Goal: Task Accomplishment & Management: Manage account settings

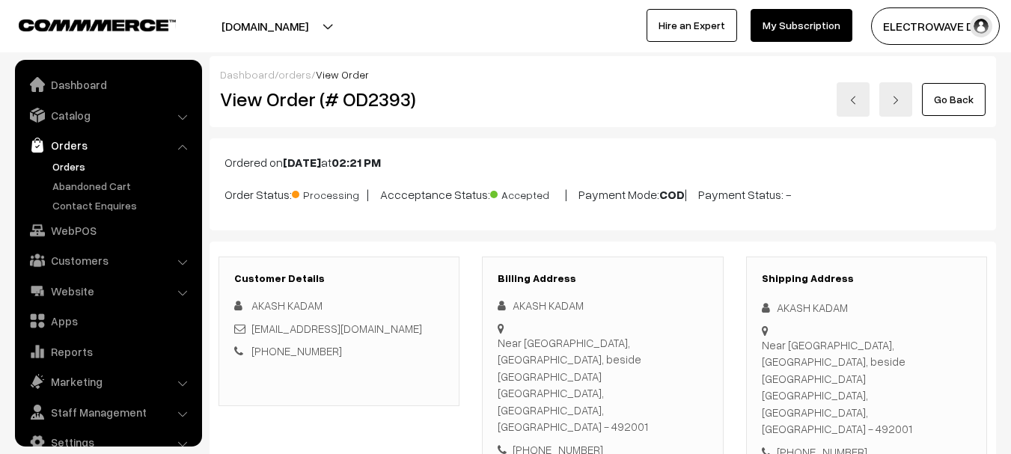
scroll to position [24, 0]
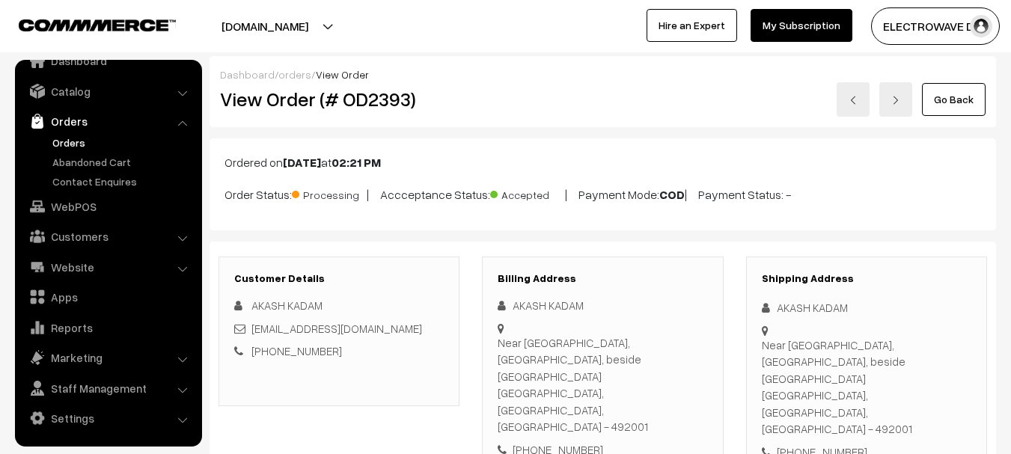
click at [64, 149] on link "Orders" at bounding box center [123, 143] width 148 height 16
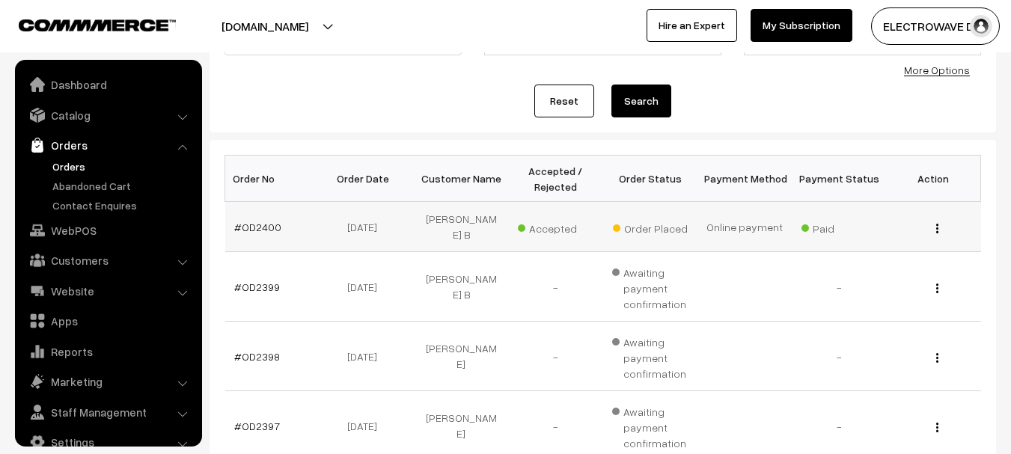
scroll to position [24, 0]
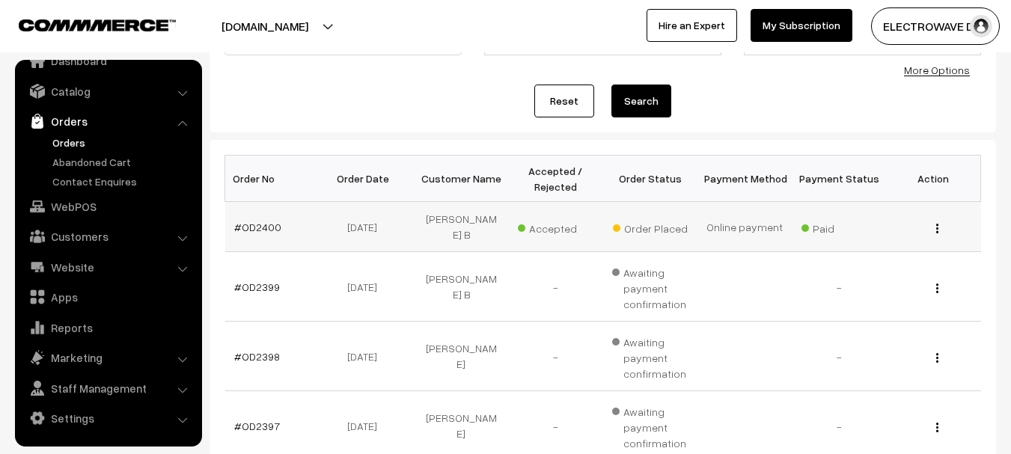
click at [273, 229] on td "#OD2400" at bounding box center [272, 227] width 94 height 50
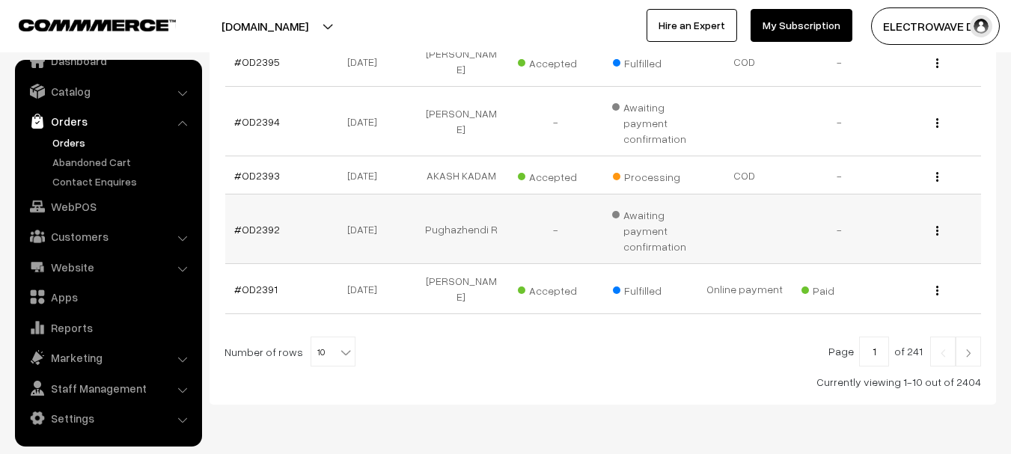
scroll to position [250, 0]
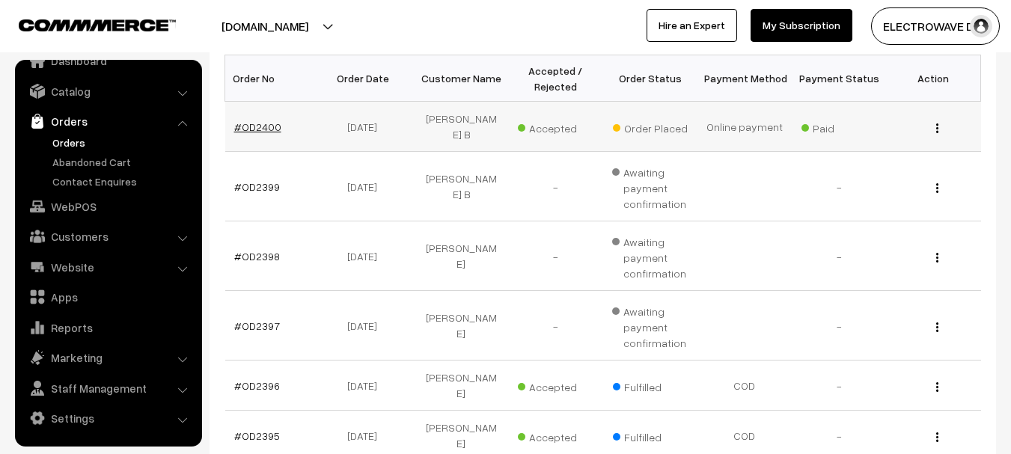
click at [268, 120] on link "#OD2400" at bounding box center [257, 126] width 47 height 13
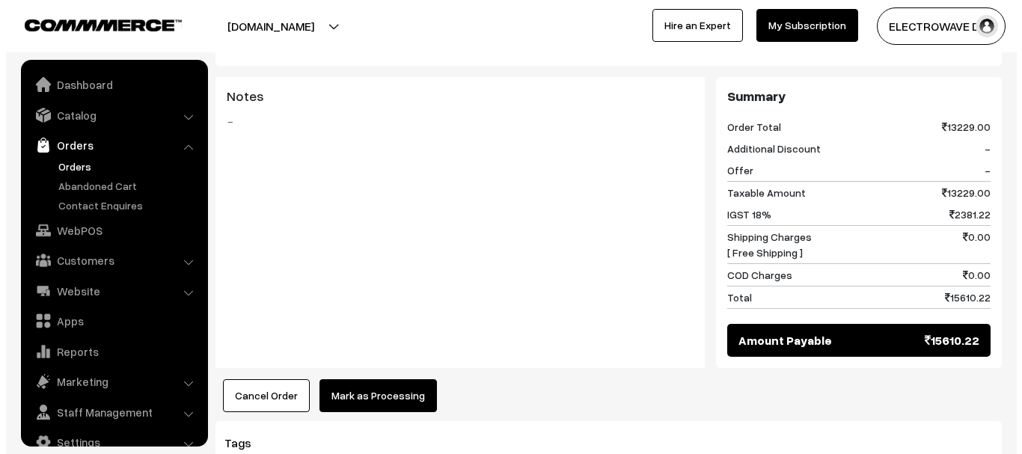
scroll to position [24, 0]
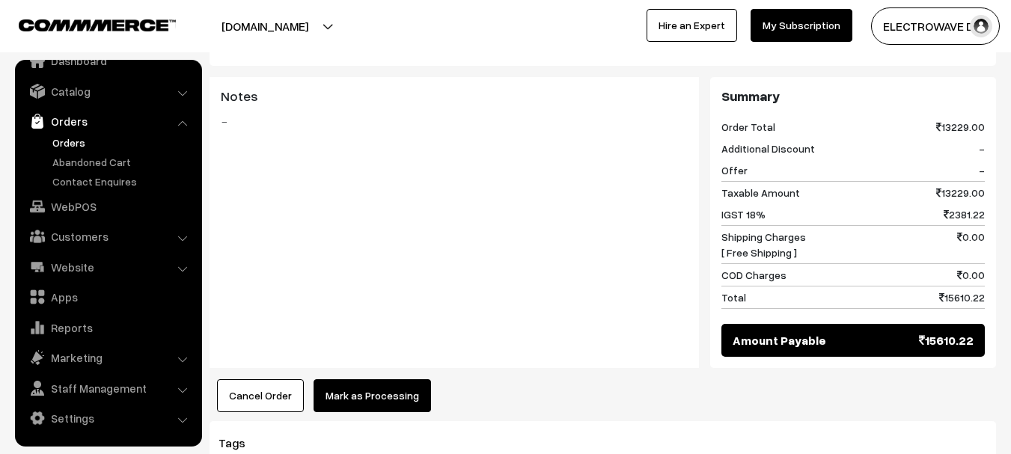
click at [374, 379] on button "Mark as Processing" at bounding box center [372, 395] width 117 height 33
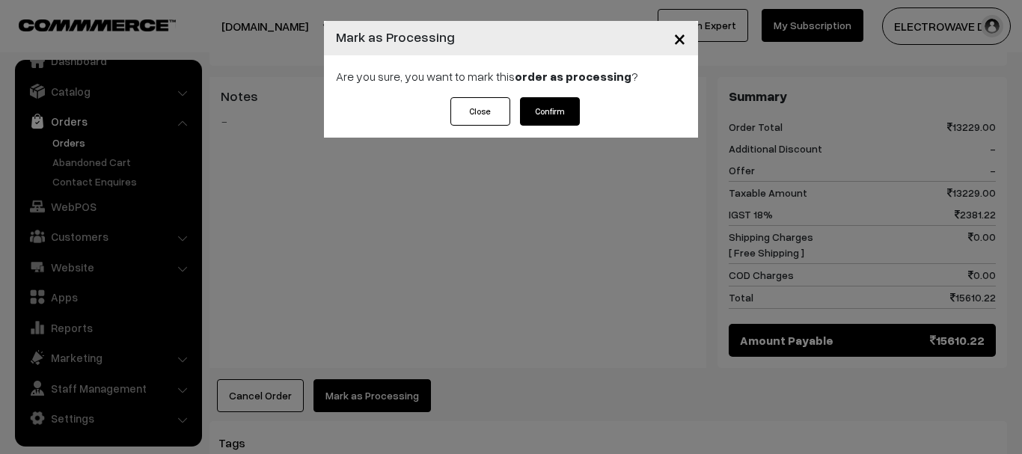
click at [561, 93] on div "Are you sure, you want to mark this order as processing ?" at bounding box center [511, 76] width 374 height 42
click at [557, 119] on button "Confirm" at bounding box center [550, 111] width 60 height 28
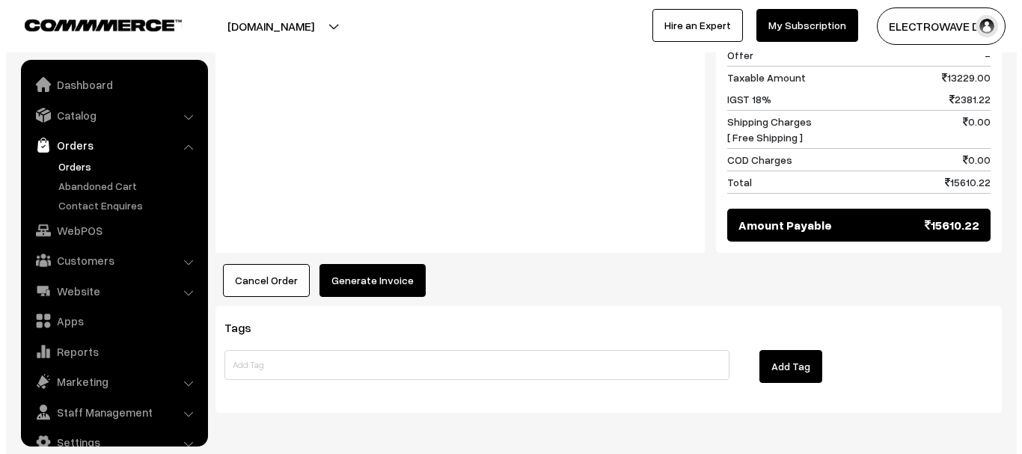
scroll to position [794, 0]
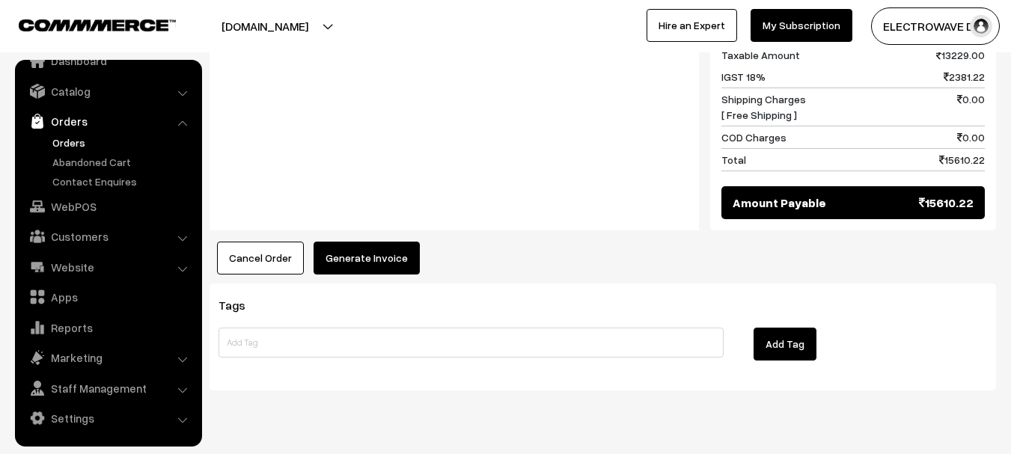
click at [375, 242] on button "Generate Invoice" at bounding box center [367, 258] width 106 height 33
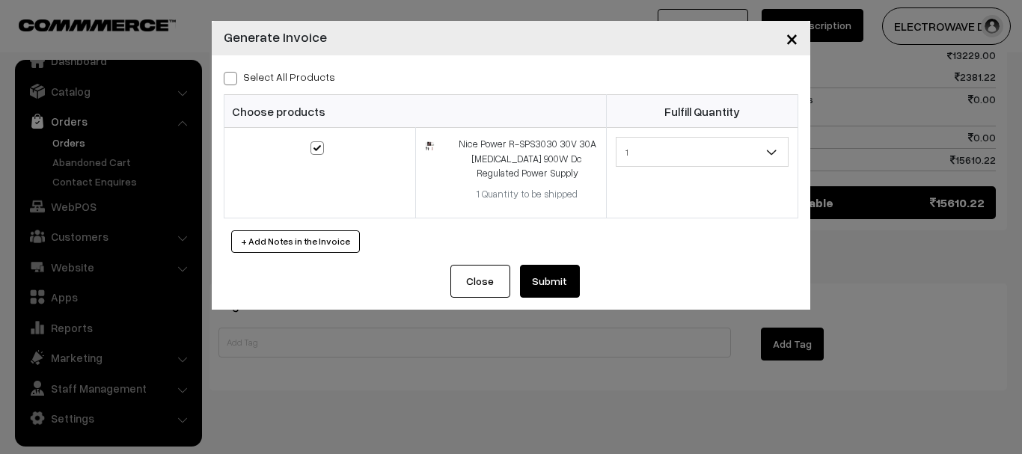
click at [546, 274] on button "Submit" at bounding box center [550, 281] width 60 height 33
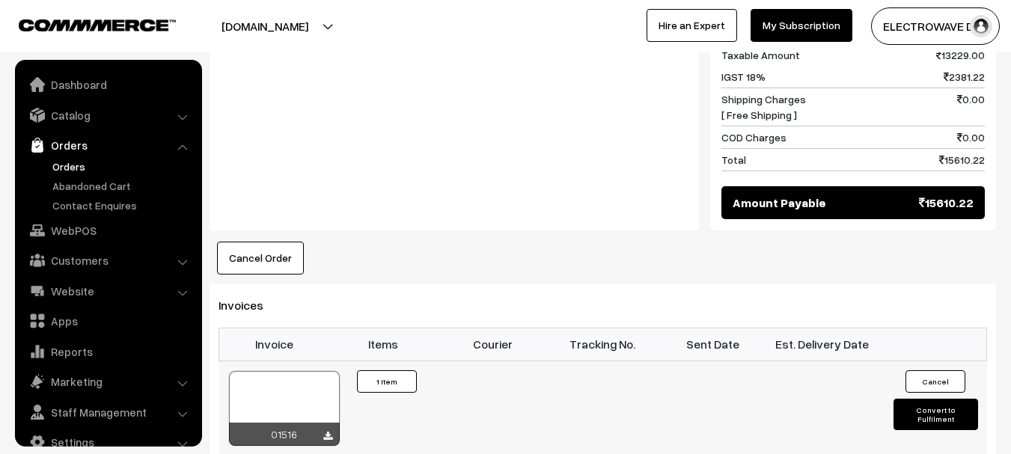
scroll to position [24, 0]
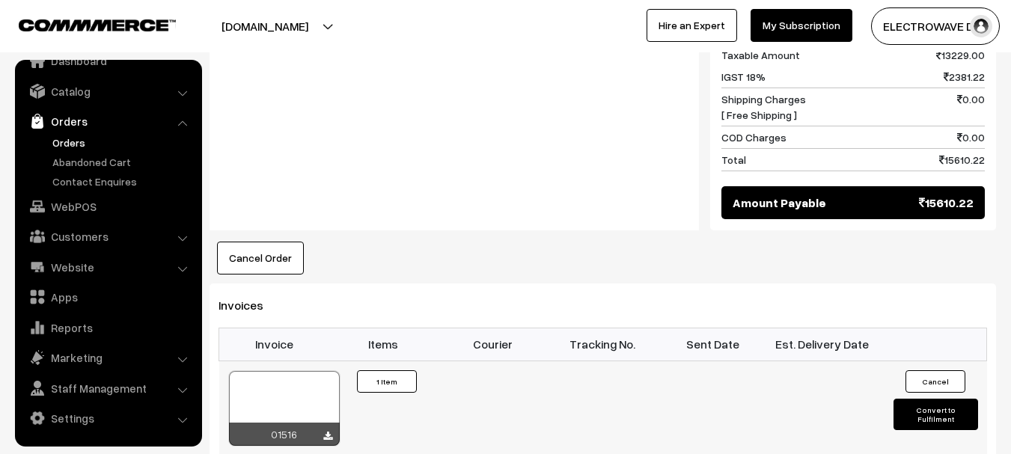
click at [299, 371] on div at bounding box center [284, 408] width 111 height 75
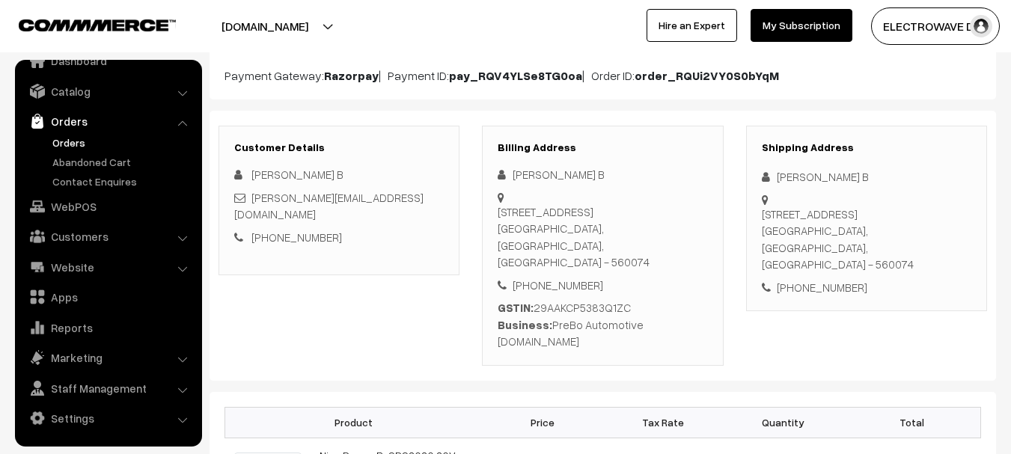
scroll to position [0, 0]
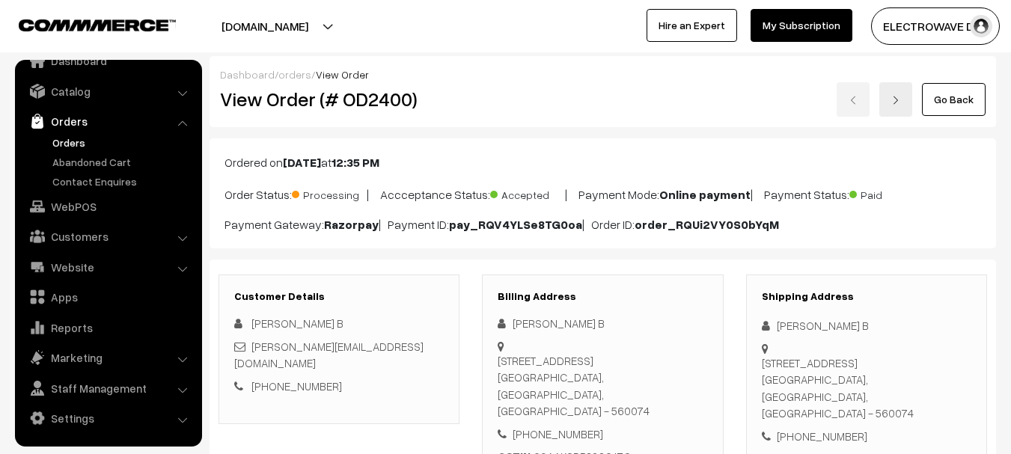
click at [917, 400] on div "No-5 Kumbalgodu Industrial Area Bangalore,, Postal Code-560074 Karnataka Bangal…" at bounding box center [867, 388] width 210 height 67
copy div "560074"
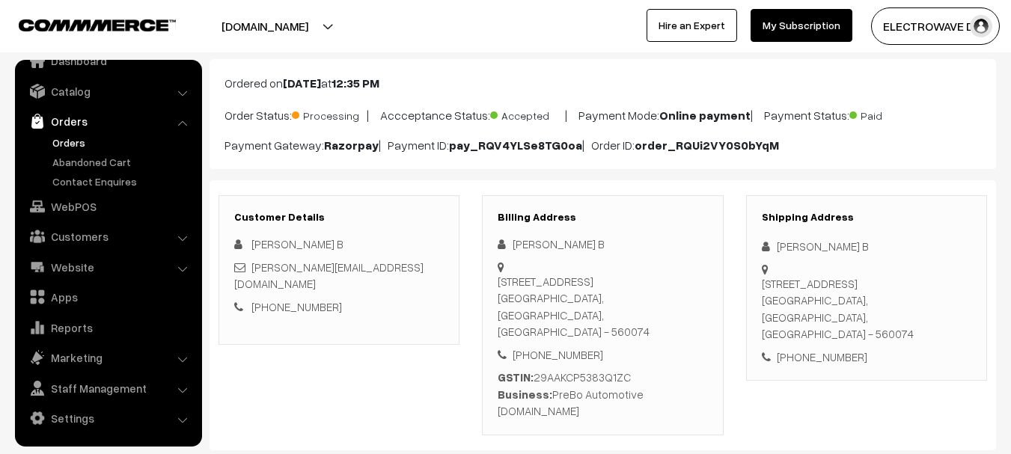
scroll to position [224, 0]
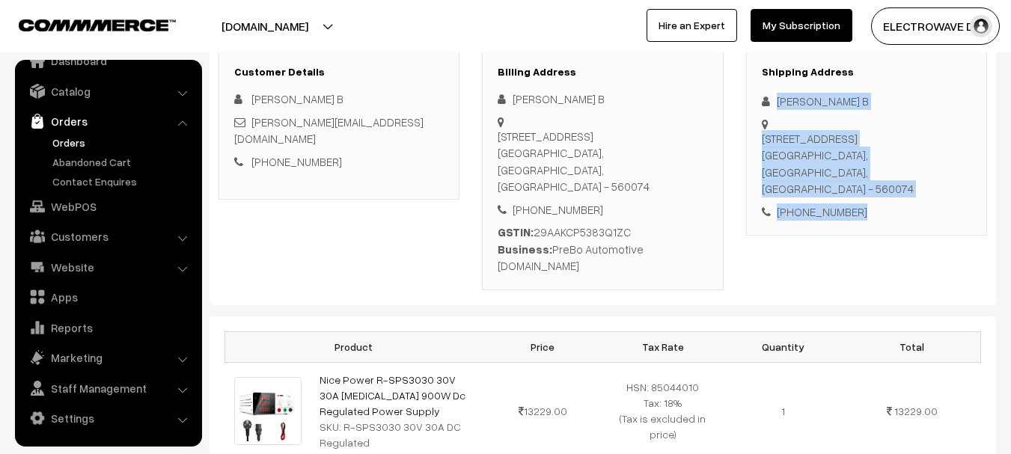
drag, startPoint x: 769, startPoint y: 91, endPoint x: 865, endPoint y: 195, distance: 141.9
click at [865, 195] on div "Shipping Address Gangadhar B No-5 Kumbalgodu Industrial Area Bangalore,, Postal…" at bounding box center [866, 143] width 241 height 186
copy div "Gangadhar B No-5 Kumbalgodu Industrial Area Bangalore,, Postal Code-560074 Karn…"
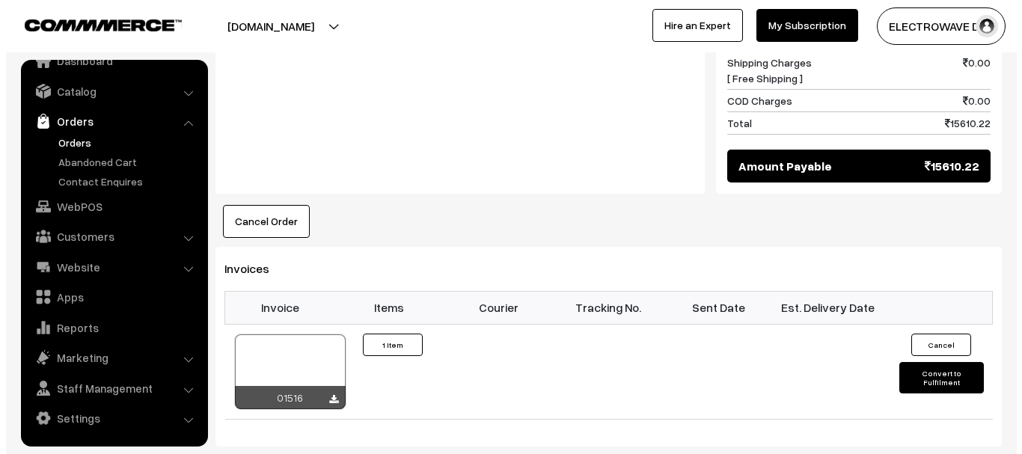
scroll to position [973, 0]
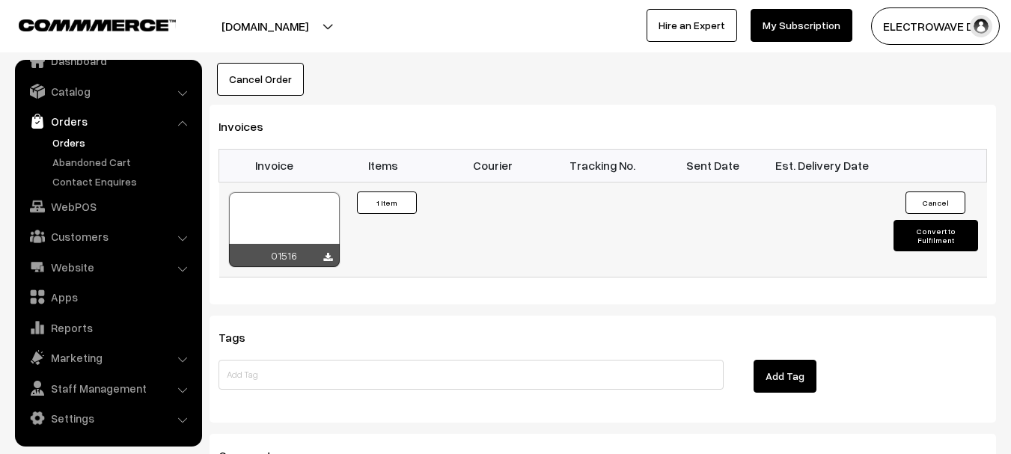
click at [931, 220] on button "Convert to Fulfilment" at bounding box center [936, 235] width 85 height 31
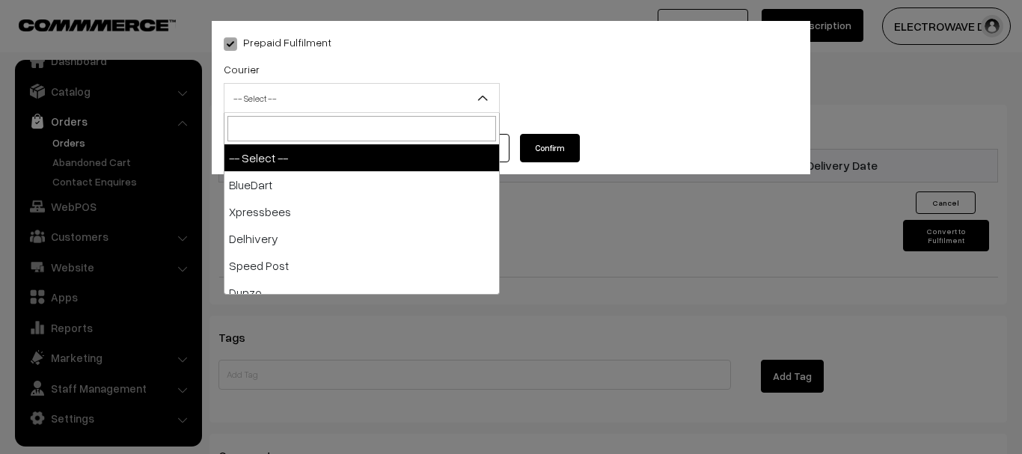
click at [269, 99] on span "-- Select --" at bounding box center [361, 98] width 275 height 26
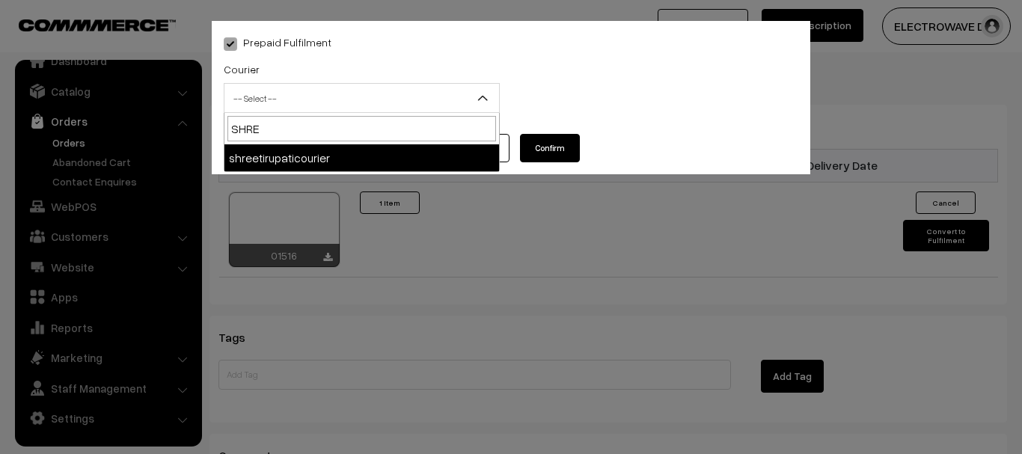
type input "SHREE"
select select "8"
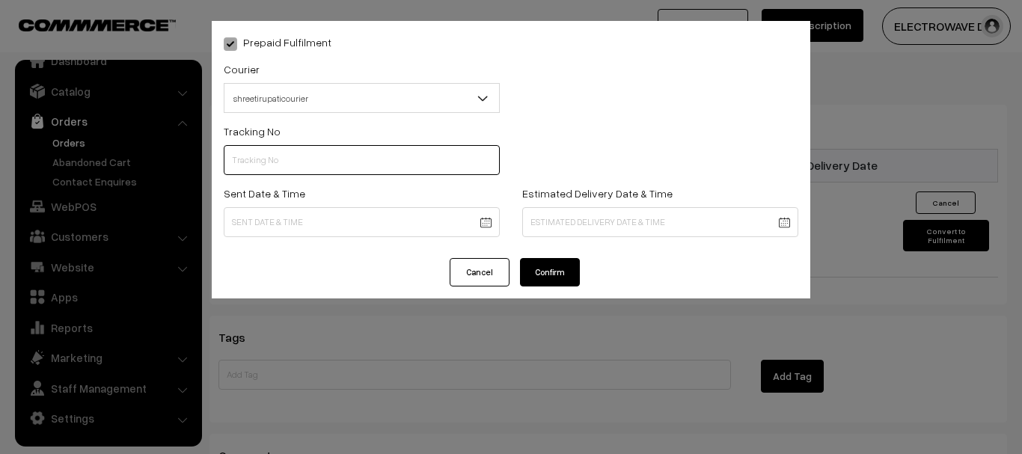
click at [271, 157] on input "text" at bounding box center [362, 160] width 276 height 30
type input "374800046300"
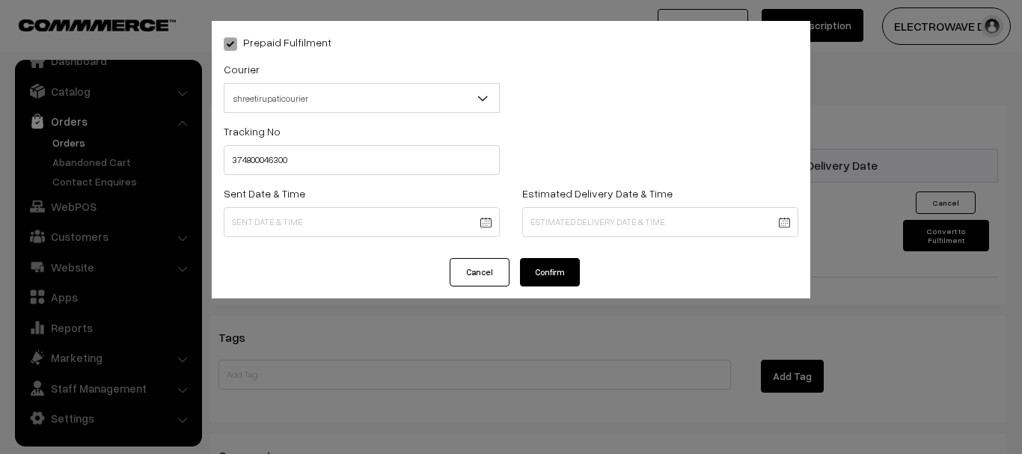
drag, startPoint x: 349, startPoint y: 222, endPoint x: 355, endPoint y: 228, distance: 9.0
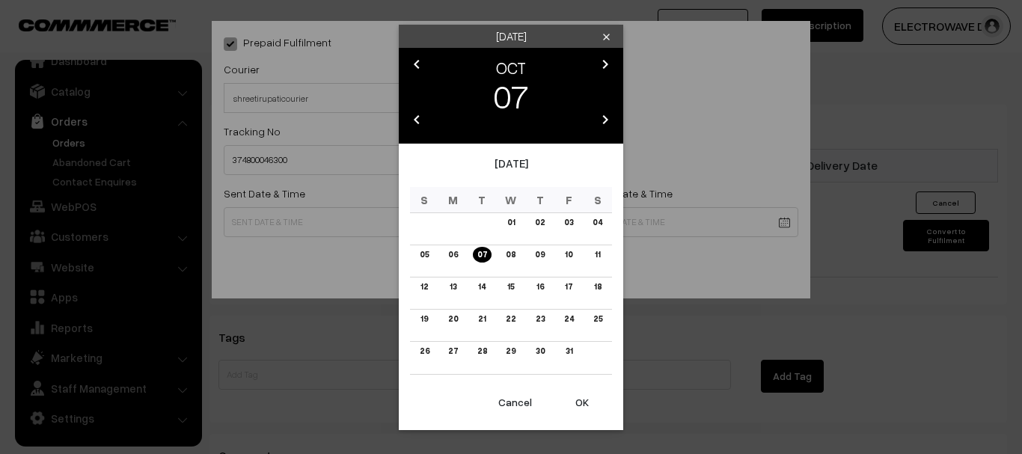
click at [581, 400] on button "OK" at bounding box center [582, 402] width 60 height 33
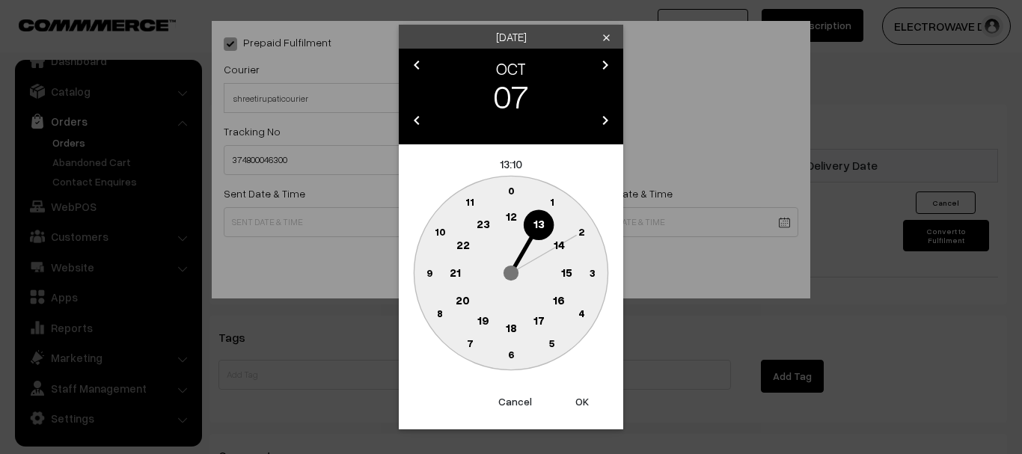
click at [581, 400] on button "OK" at bounding box center [582, 401] width 60 height 33
type input "07-10-2025 13:10"
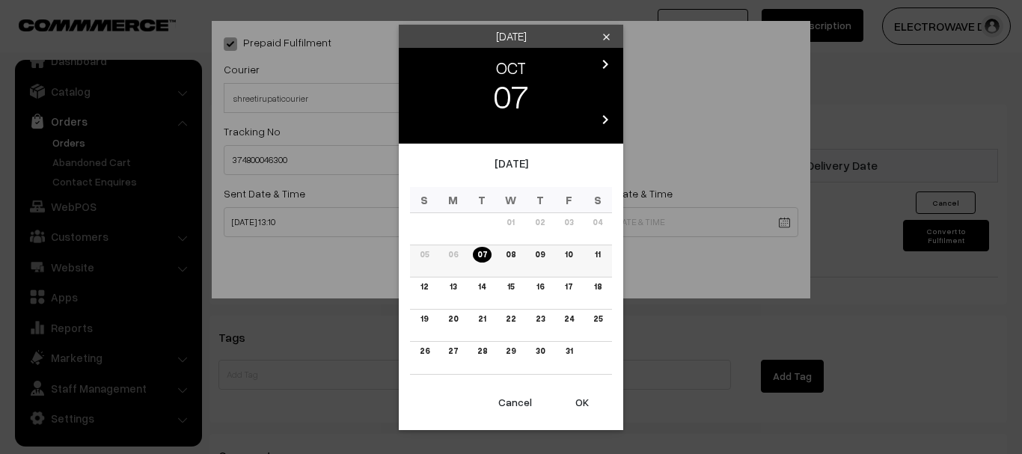
click at [548, 254] on link "09" at bounding box center [540, 255] width 19 height 16
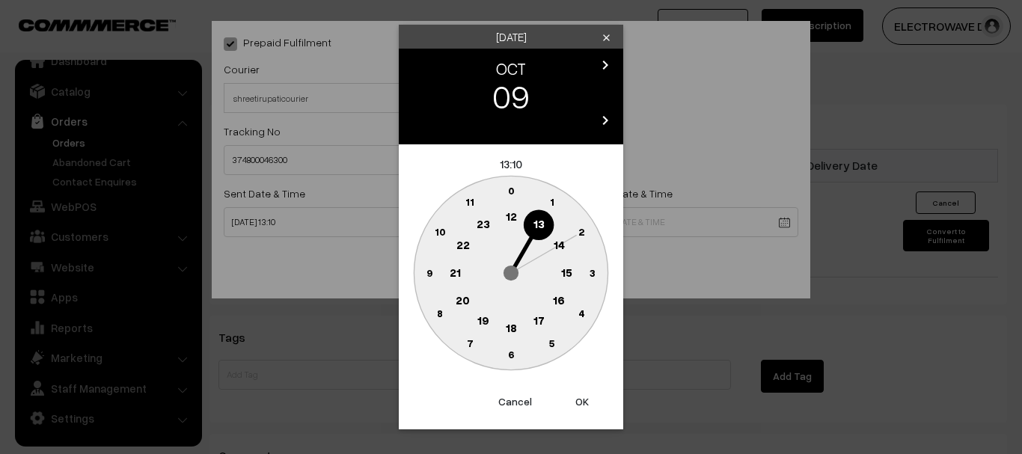
click at [587, 407] on button "OK" at bounding box center [582, 401] width 60 height 33
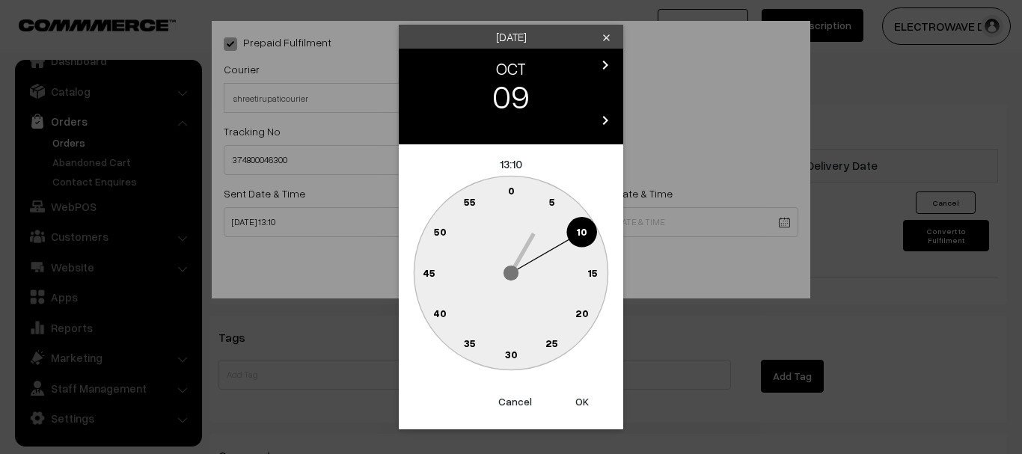
click at [587, 407] on button "OK" at bounding box center [582, 401] width 60 height 33
type input "09-10-2025 13:10"
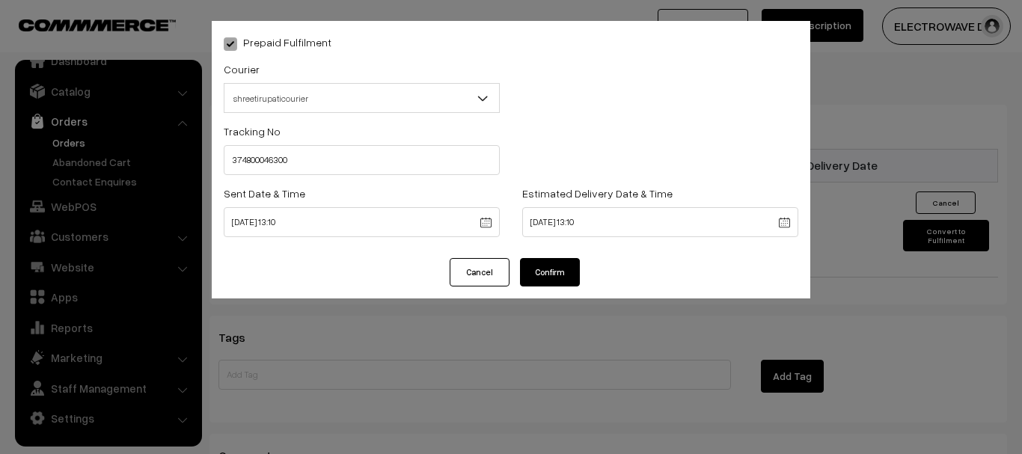
click at [560, 261] on button "Confirm" at bounding box center [550, 272] width 60 height 28
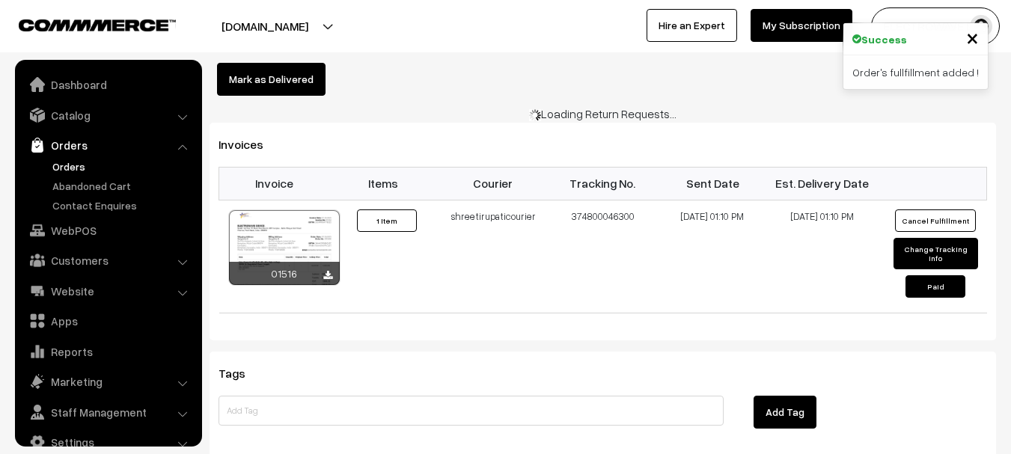
scroll to position [24, 0]
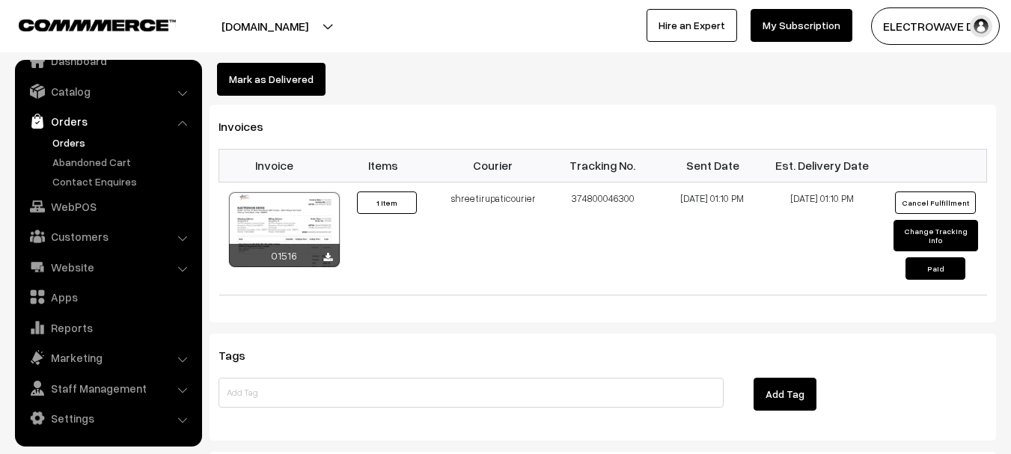
click at [49, 144] on link "Orders" at bounding box center [123, 143] width 148 height 16
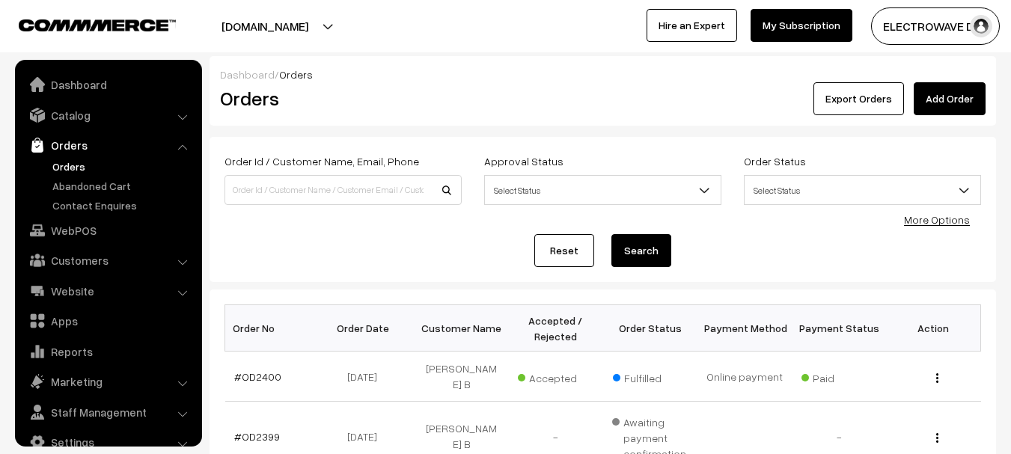
scroll to position [24, 0]
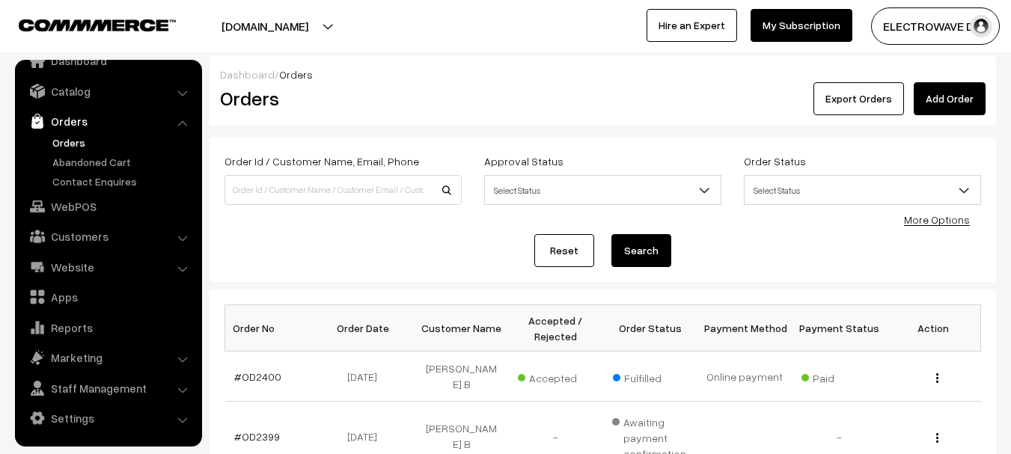
click at [64, 147] on link "Orders" at bounding box center [123, 143] width 148 height 16
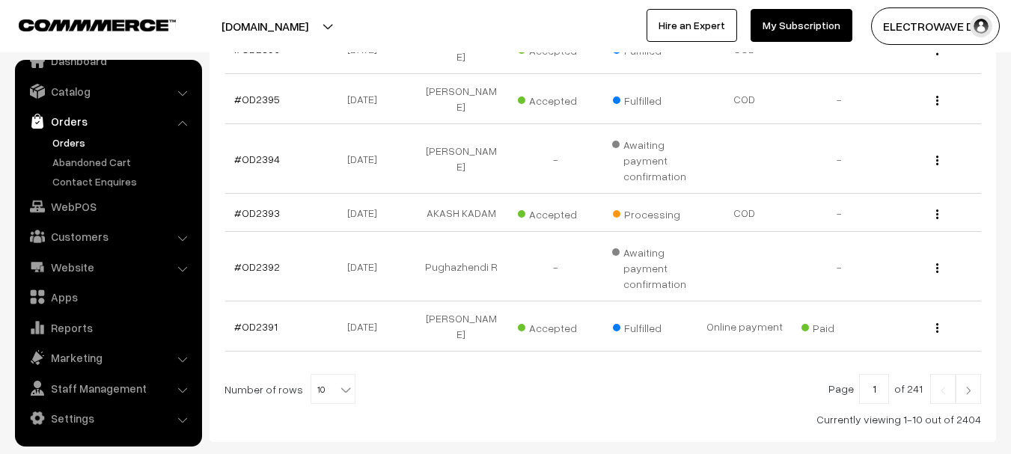
scroll to position [599, 0]
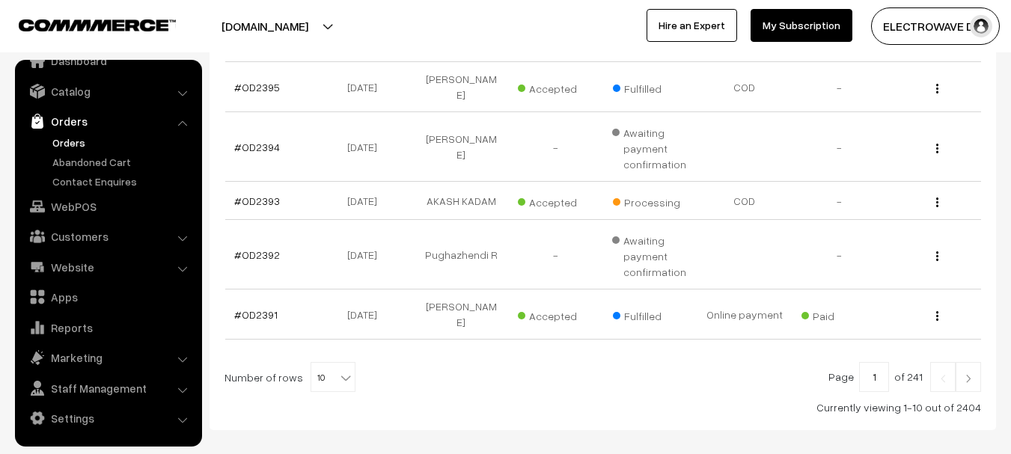
click at [74, 141] on link "Orders" at bounding box center [123, 143] width 148 height 16
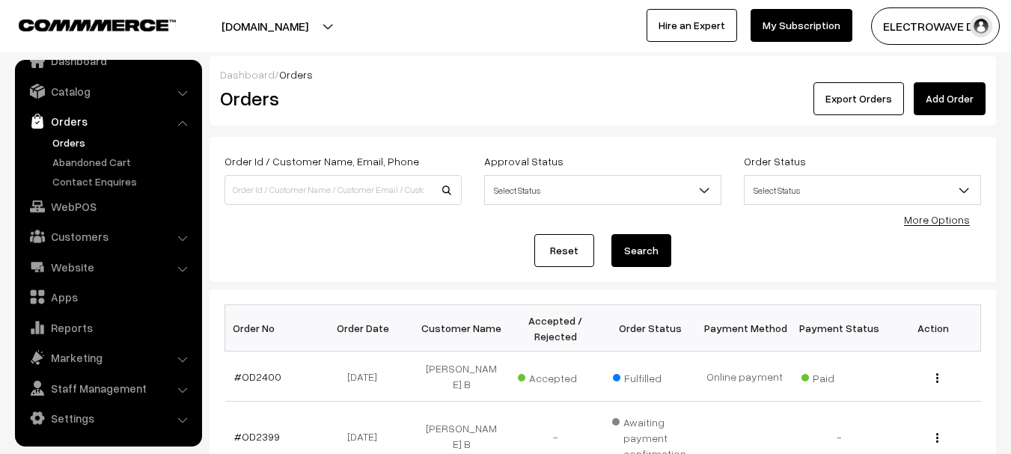
click at [80, 141] on link "Orders" at bounding box center [123, 143] width 148 height 16
click at [348, 191] on input at bounding box center [342, 190] width 237 height 30
paste input "OD2385"
type input "OD2385"
click at [611, 234] on button "Search" at bounding box center [641, 250] width 60 height 33
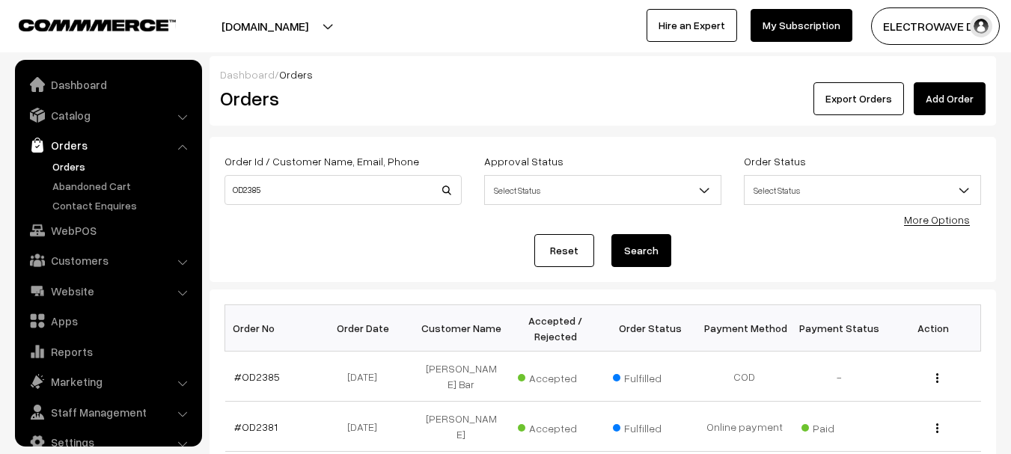
scroll to position [24, 0]
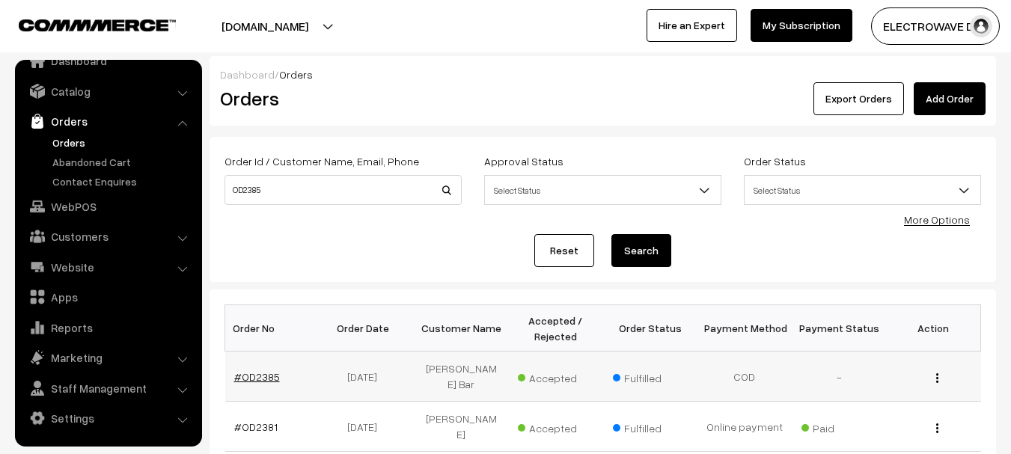
click at [236, 370] on link "#OD2385" at bounding box center [257, 376] width 46 height 13
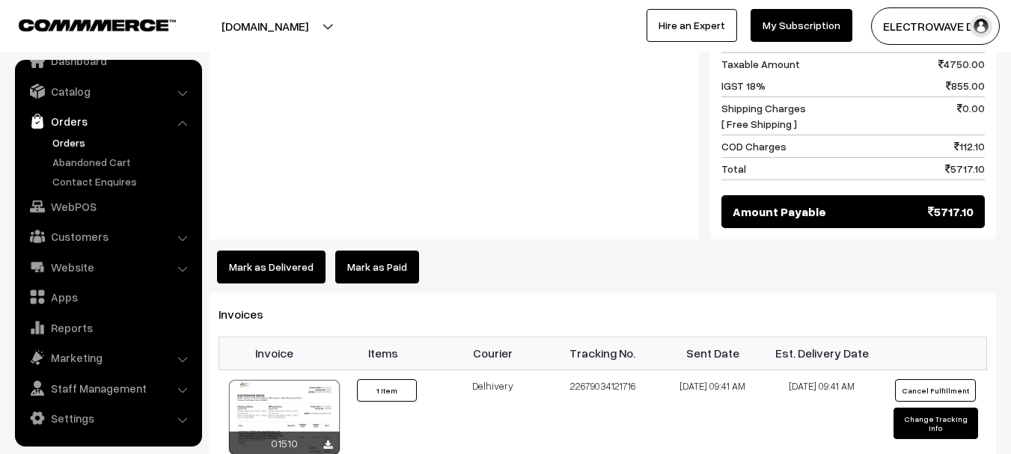
scroll to position [823, 0]
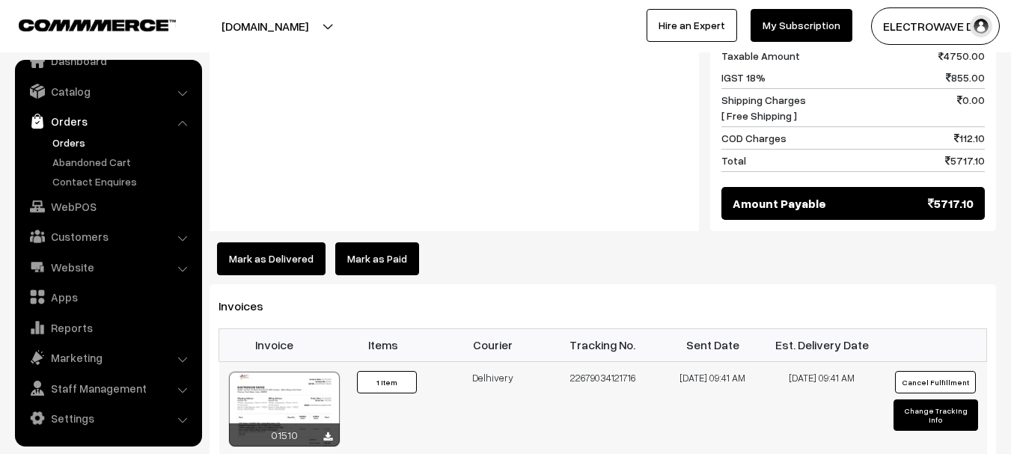
click at [587, 361] on td "22679034121716" at bounding box center [603, 408] width 110 height 95
copy td "22679034121716"
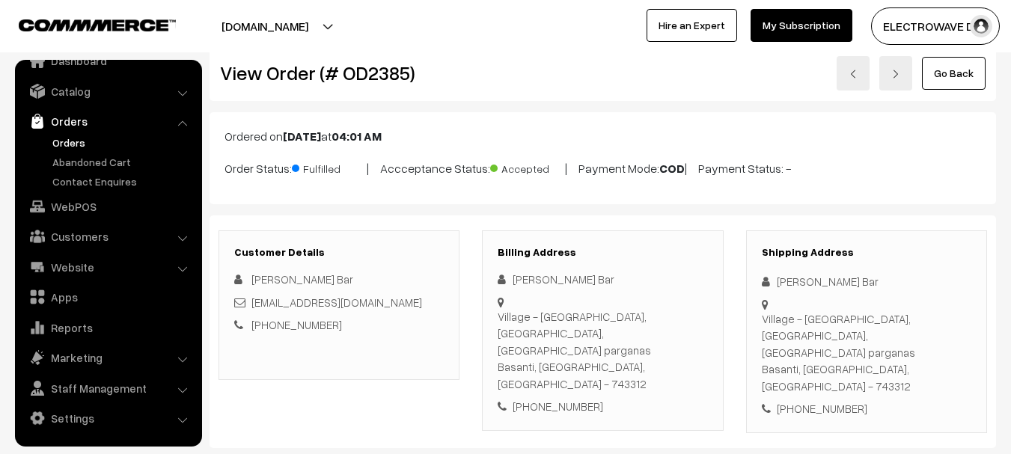
scroll to position [0, 0]
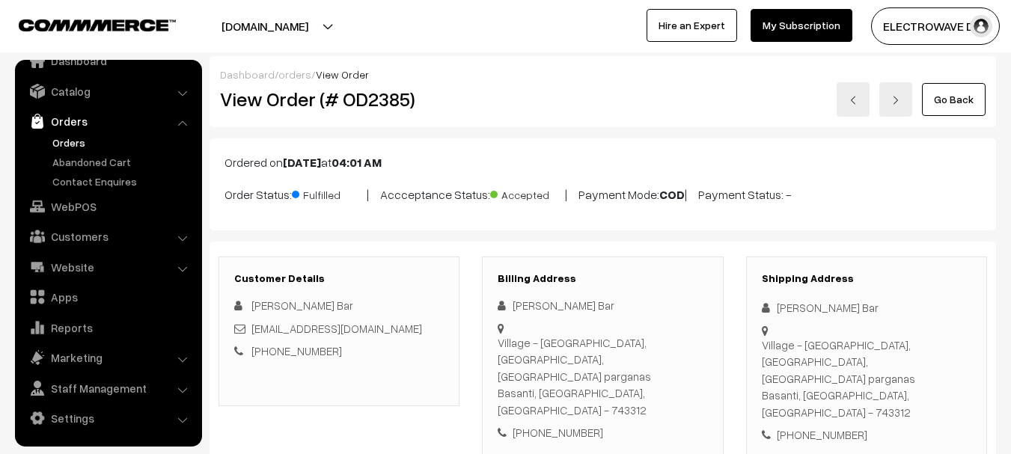
click at [381, 97] on h2 "View Order (# OD2385)" at bounding box center [340, 99] width 240 height 23
copy h2 "OD2385"
click at [80, 136] on link "Orders" at bounding box center [123, 143] width 148 height 16
